Goal: Use online tool/utility: Utilize a website feature to perform a specific function

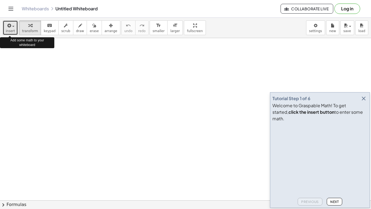
click at [12, 28] on div "button" at bounding box center [10, 25] width 9 height 7
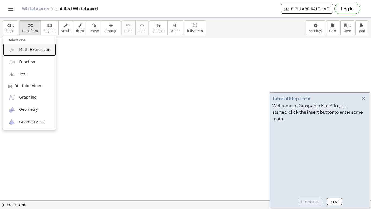
click at [27, 52] on link "Math Expression" at bounding box center [29, 50] width 53 height 12
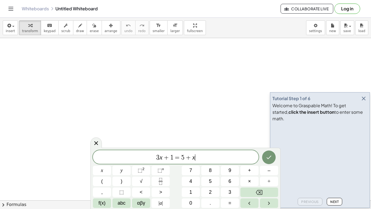
scroll to position [0, 0]
click at [265, 152] on button "Done" at bounding box center [269, 157] width 14 height 14
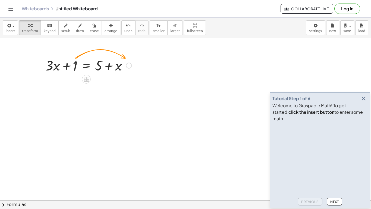
click at [76, 64] on div at bounding box center [89, 65] width 92 height 18
click at [128, 64] on div at bounding box center [129, 66] width 6 height 6
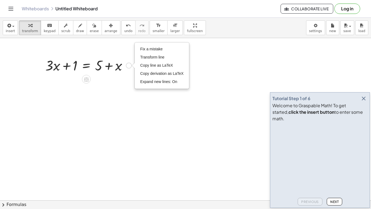
click at [125, 69] on div at bounding box center [89, 65] width 92 height 18
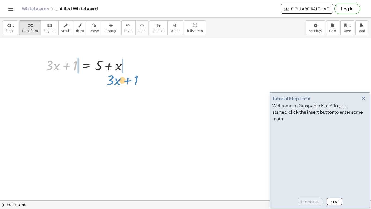
drag, startPoint x: 73, startPoint y: 66, endPoint x: 135, endPoint y: 79, distance: 63.2
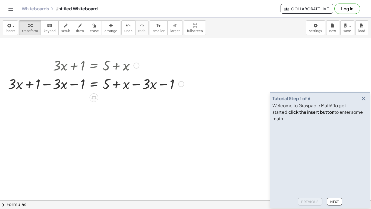
click at [108, 70] on div at bounding box center [95, 65] width 181 height 18
drag, startPoint x: 119, startPoint y: 82, endPoint x: 129, endPoint y: 112, distance: 31.7
drag, startPoint x: 125, startPoint y: 85, endPoint x: 98, endPoint y: 114, distance: 40.4
drag, startPoint x: 163, startPoint y: 87, endPoint x: 91, endPoint y: 92, distance: 71.4
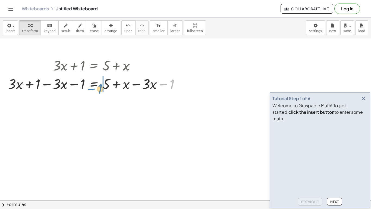
click at [91, 92] on div at bounding box center [95, 83] width 181 height 18
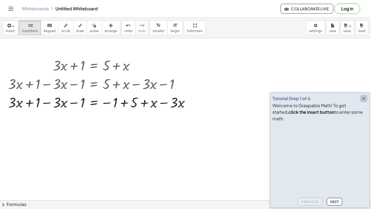
click at [362, 102] on icon "button" at bounding box center [364, 98] width 7 height 7
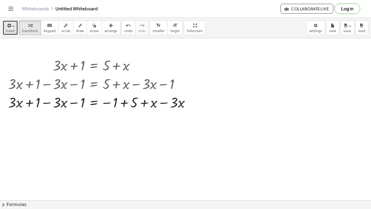
click at [10, 26] on icon "button" at bounding box center [8, 25] width 5 height 7
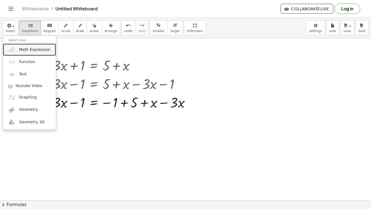
click at [19, 51] on span "Math Expression" at bounding box center [34, 49] width 31 height 5
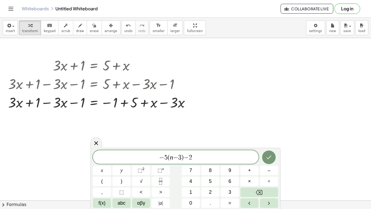
scroll to position [1, 0]
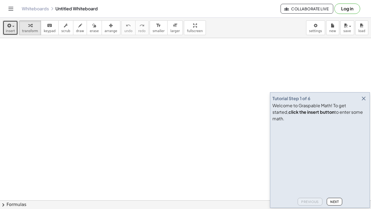
click at [8, 33] on button "insert" at bounding box center [10, 27] width 15 height 15
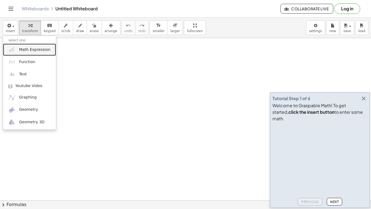
click at [22, 55] on link "Math Expression" at bounding box center [29, 50] width 53 height 12
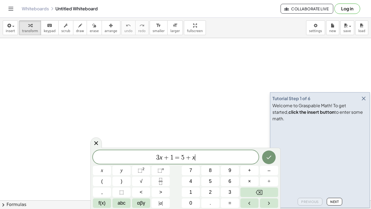
scroll to position [0, 0]
click at [268, 156] on icon "Done" at bounding box center [269, 157] width 7 height 7
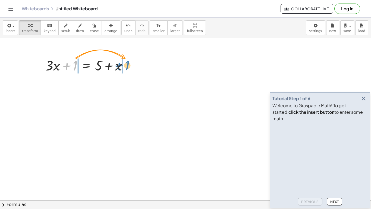
drag, startPoint x: 75, startPoint y: 66, endPoint x: 128, endPoint y: 65, distance: 53.3
click at [128, 65] on div at bounding box center [89, 65] width 92 height 18
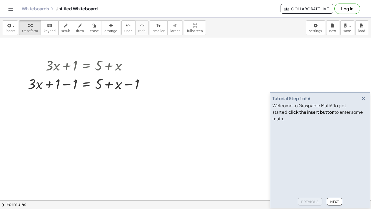
click at [337, 200] on span "Next" at bounding box center [335, 202] width 8 height 4
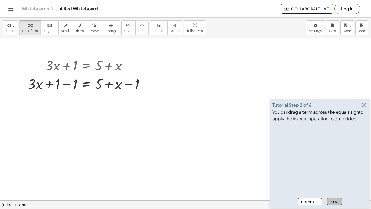
click at [337, 200] on span "Next" at bounding box center [335, 202] width 8 height 4
click at [69, 86] on div at bounding box center [88, 83] width 126 height 18
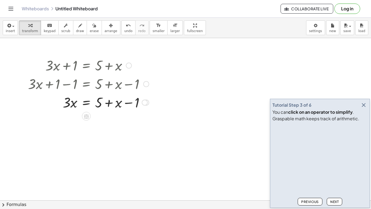
drag, startPoint x: 133, startPoint y: 86, endPoint x: 95, endPoint y: 101, distance: 40.4
click at [86, 66] on div "+ · 3 · x + 1 = + 5 + x + · 3 · x + 1 − 1 = + 5 + x − 1 + · 3 · x + 0 = + 5 + x…" at bounding box center [86, 66] width 0 height 0
drag, startPoint x: 131, startPoint y: 102, endPoint x: 94, endPoint y: 101, distance: 36.7
click at [94, 101] on div at bounding box center [88, 102] width 126 height 18
click at [337, 201] on span "Next" at bounding box center [335, 202] width 8 height 4
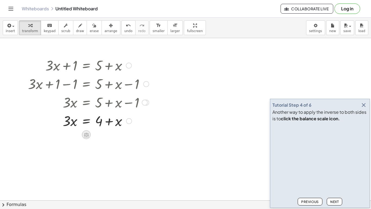
click at [85, 132] on icon at bounding box center [86, 135] width 6 height 6
click at [76, 133] on span "−" at bounding box center [75, 135] width 3 height 8
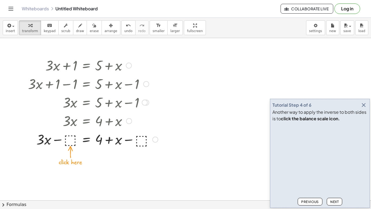
click at [72, 141] on div at bounding box center [93, 139] width 136 height 18
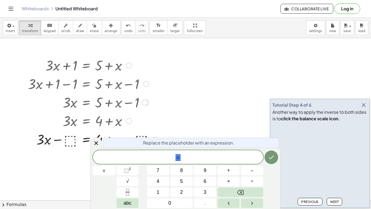
scroll to position [1, 0]
